Goal: Information Seeking & Learning: Learn about a topic

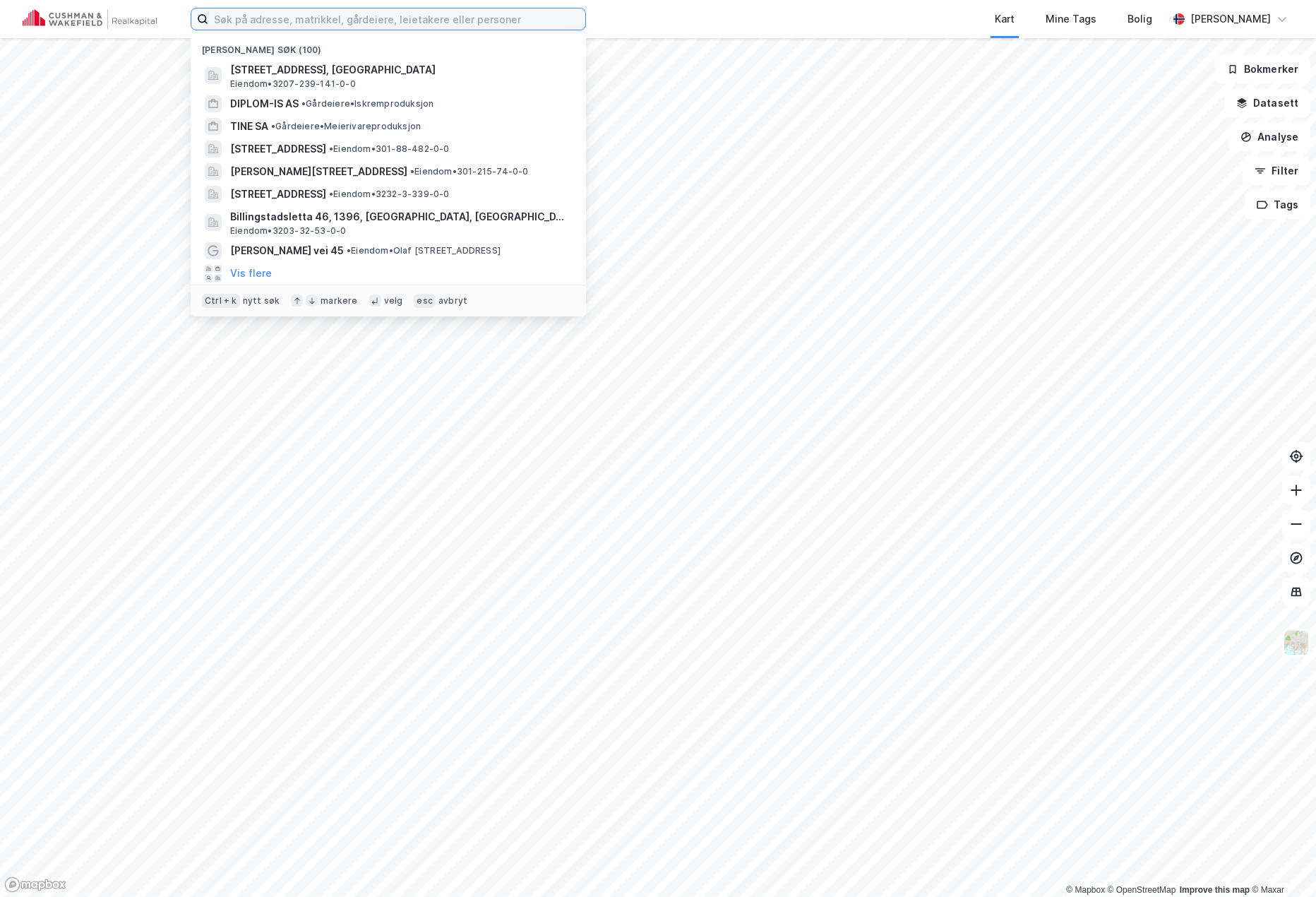
click at [447, 15] on input at bounding box center [397, 19] width 377 height 21
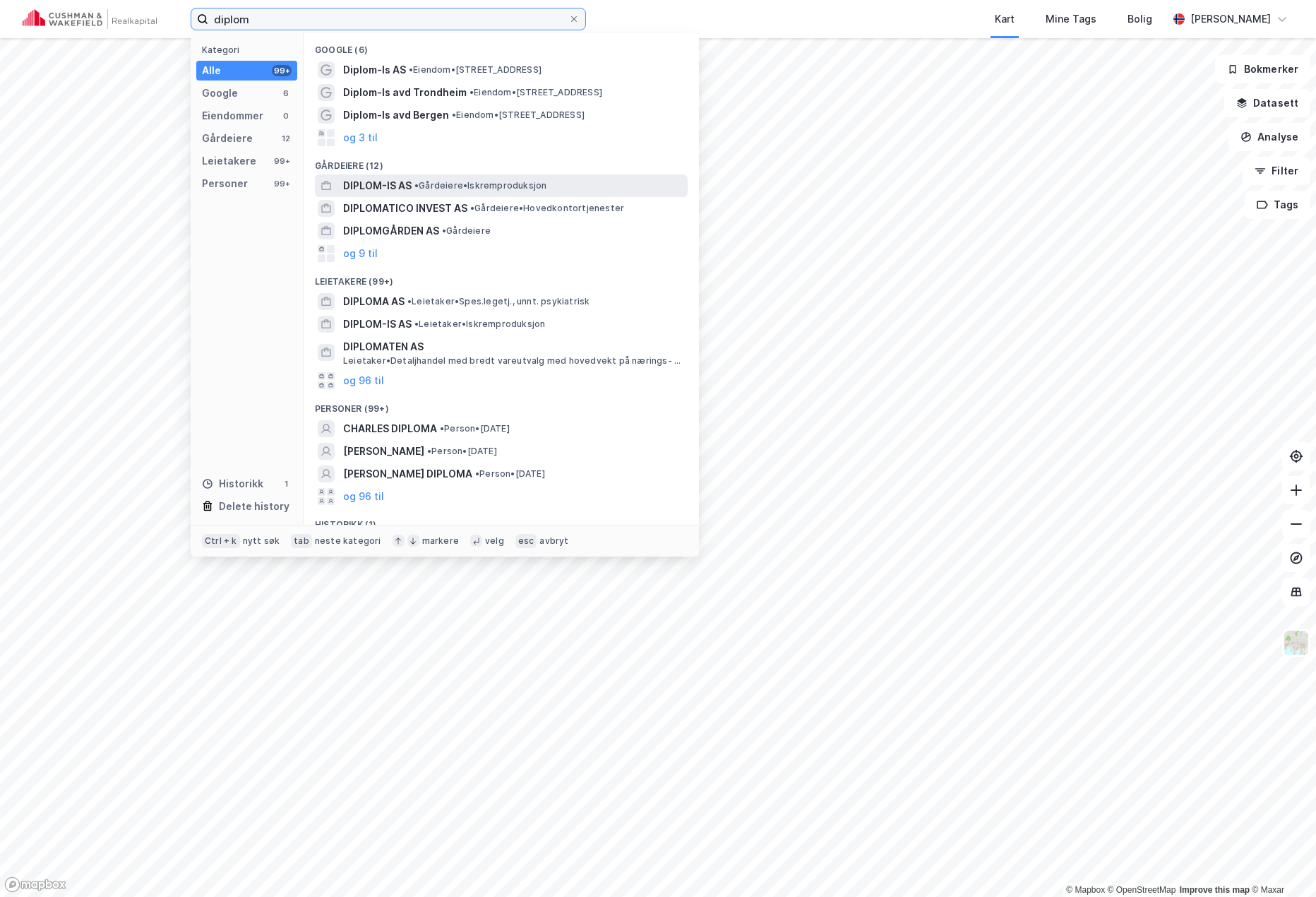
type input "diplom"
click at [416, 179] on div "DIPLOM-IS AS • Gårdeiere • Iskremproduksjon" at bounding box center [514, 185] width 342 height 17
